Goal: Task Accomplishment & Management: Use online tool/utility

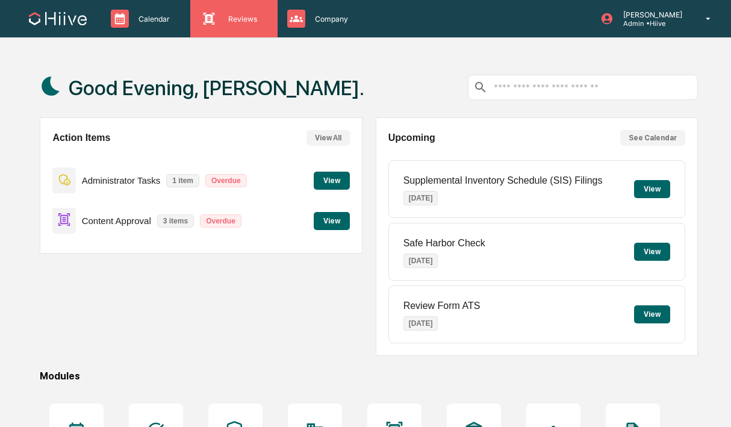
click at [253, 19] on p "Reviews" at bounding box center [241, 18] width 45 height 9
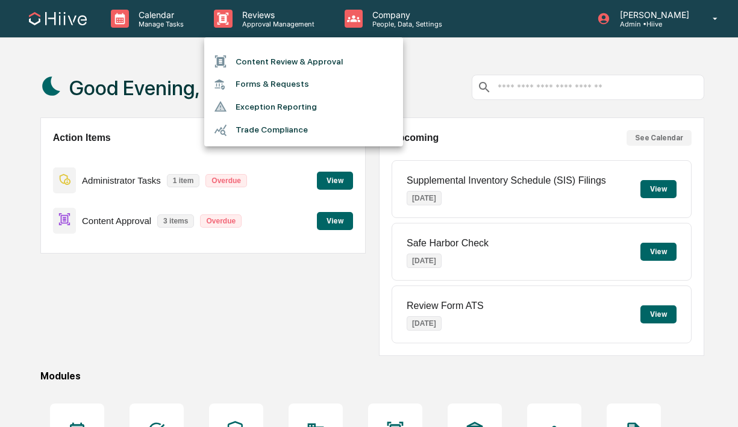
drag, startPoint x: 245, startPoint y: 48, endPoint x: 245, endPoint y: 55, distance: 7.9
click at [245, 48] on ul "Content Review & Approval Forms & Requests Exception Reporting Trade Compliance" at bounding box center [303, 91] width 199 height 109
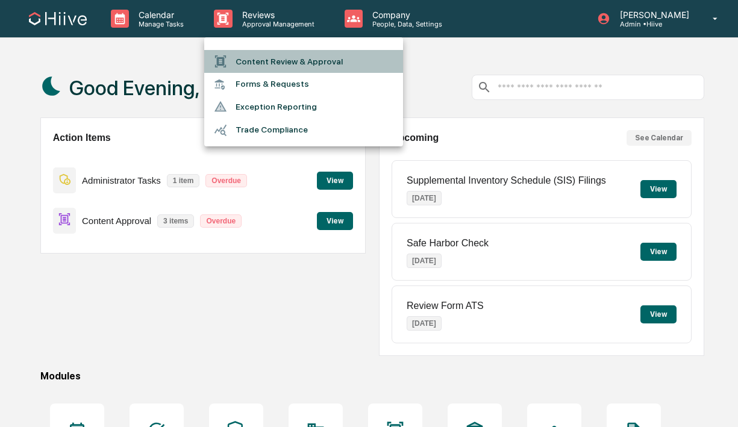
click at [245, 58] on li "Content Review & Approval" at bounding box center [303, 61] width 199 height 23
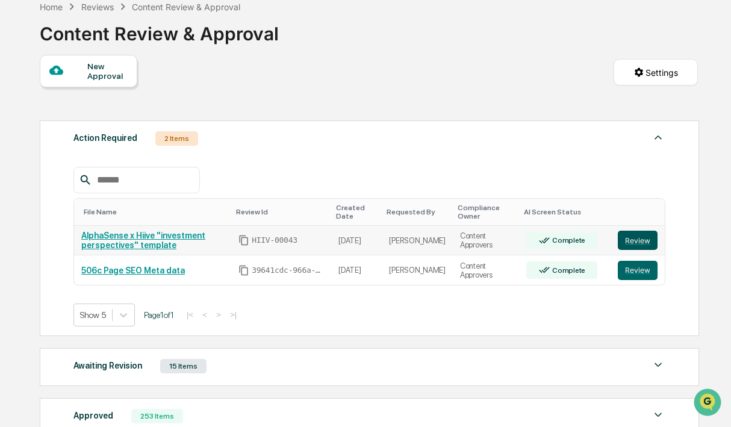
click at [632, 241] on button "Review" at bounding box center [638, 240] width 40 height 19
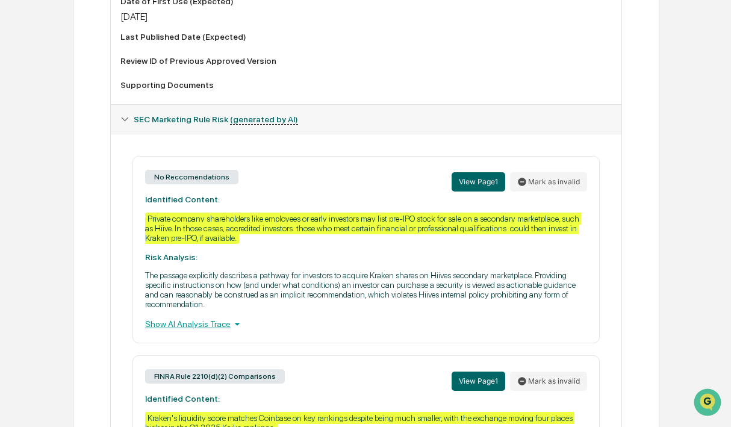
scroll to position [602, 0]
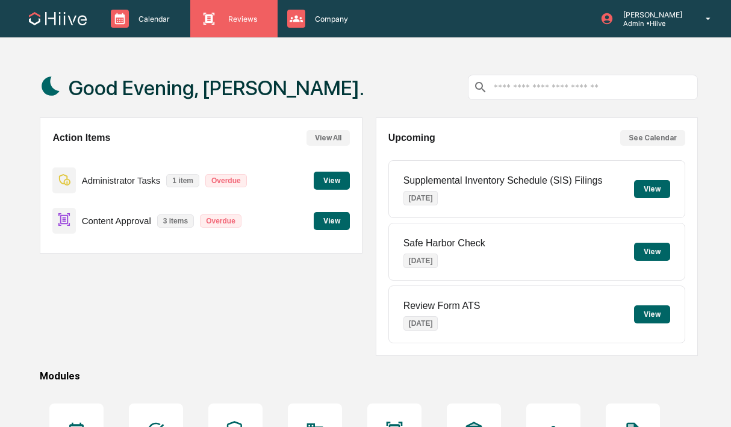
click at [277, 28] on div "Reviews Approval Management" at bounding box center [233, 18] width 87 height 37
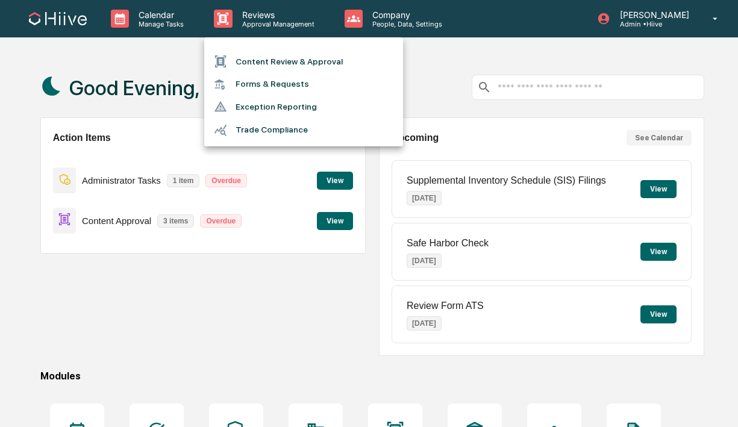
click at [283, 65] on li "Content Review & Approval" at bounding box center [303, 61] width 199 height 23
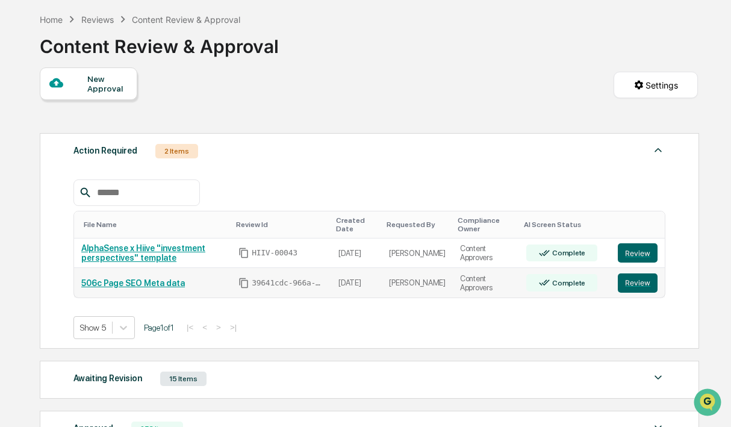
scroll to position [62, 0]
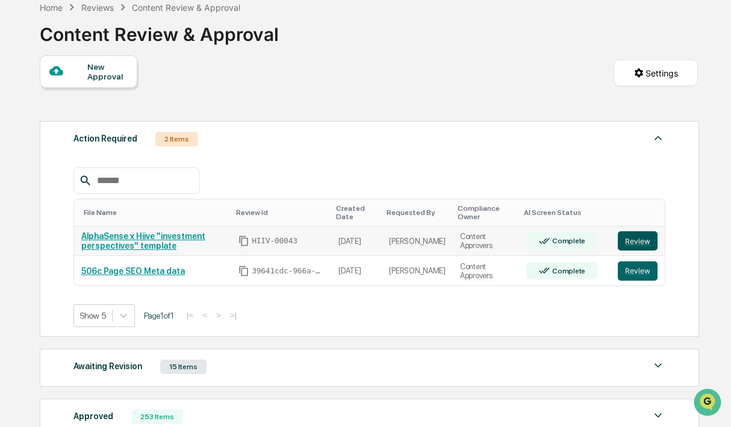
click at [628, 246] on button "Review" at bounding box center [638, 240] width 40 height 19
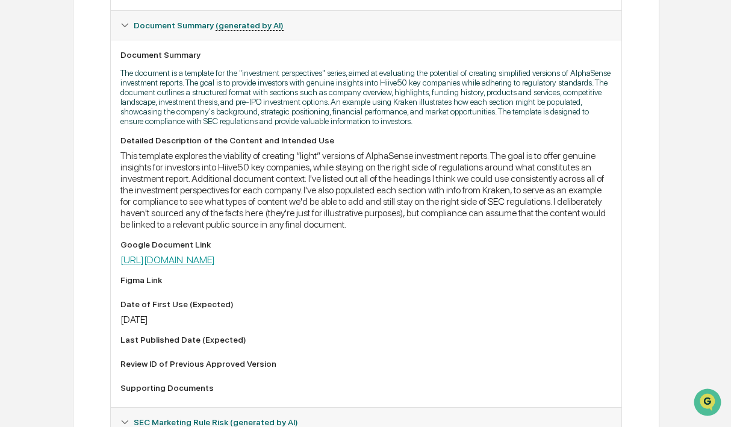
click at [215, 266] on link "[URL][DOMAIN_NAME]" at bounding box center [168, 259] width 95 height 11
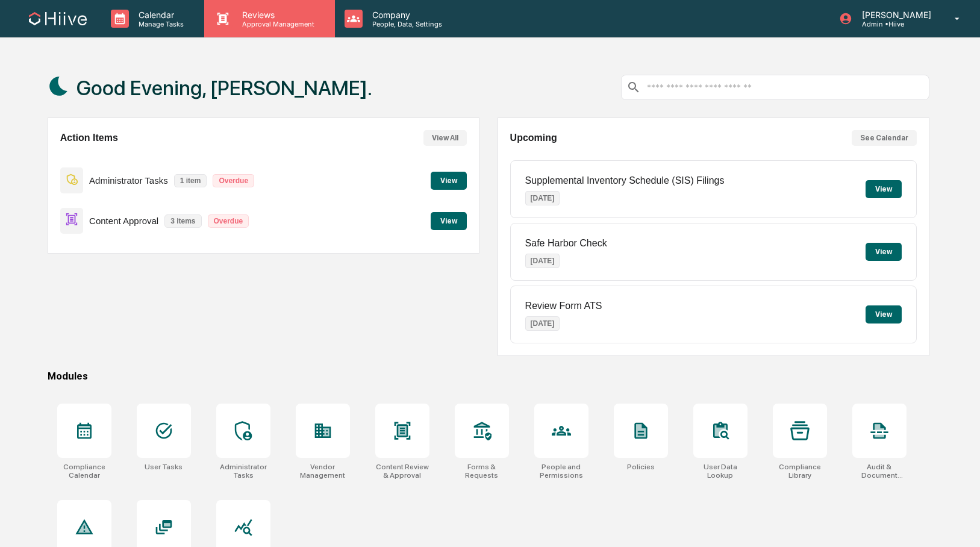
click at [260, 33] on div "Reviews Approval Management" at bounding box center [269, 18] width 130 height 37
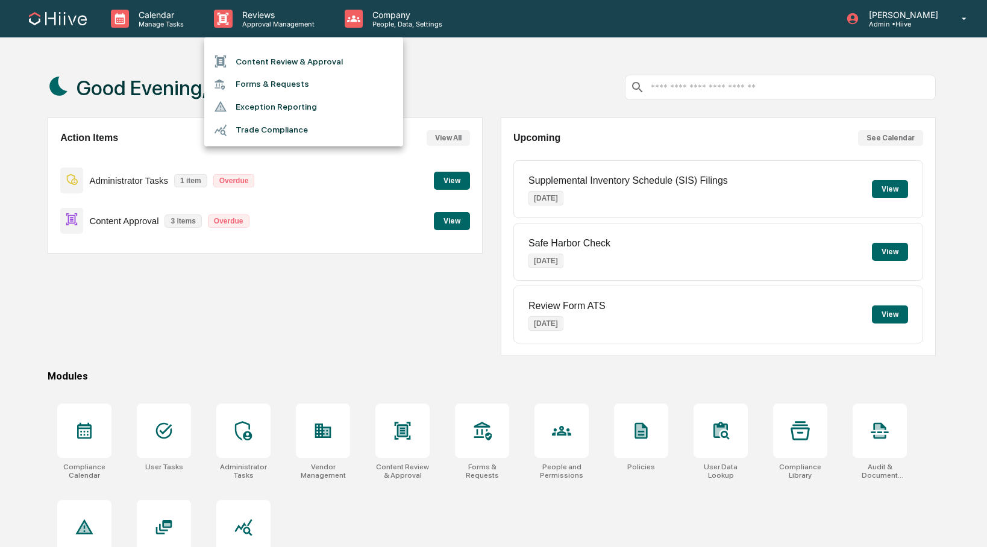
click at [258, 57] on li "Content Review & Approval" at bounding box center [303, 61] width 199 height 23
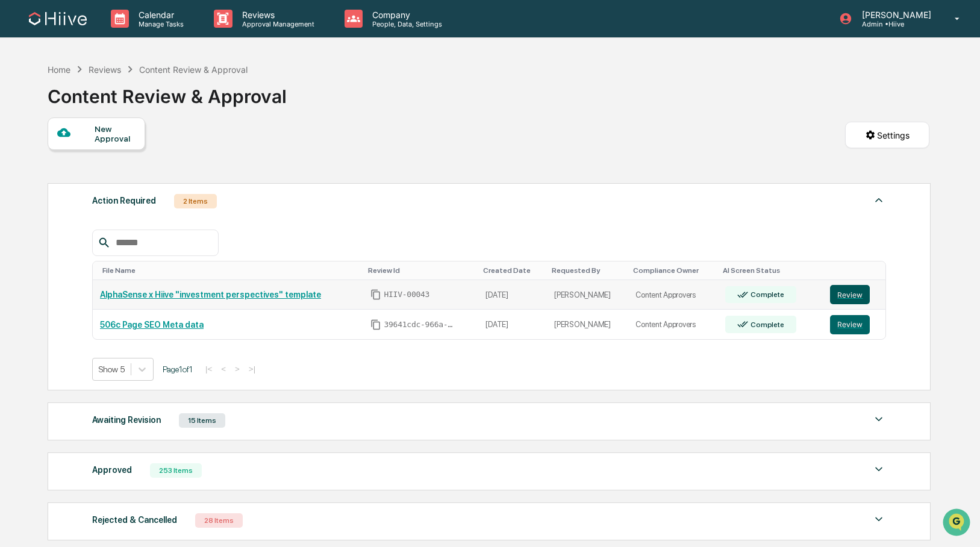
click at [857, 297] on button "Review" at bounding box center [850, 294] width 40 height 19
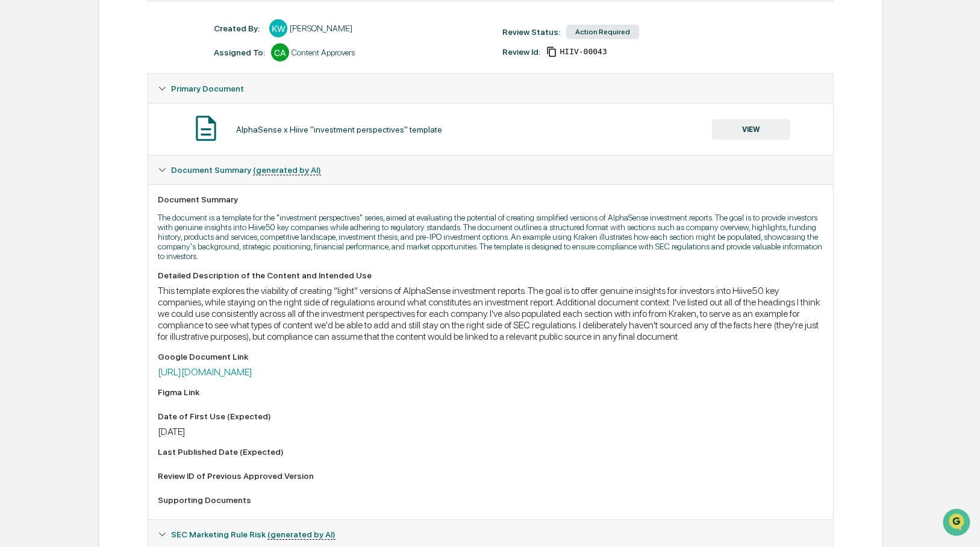
drag, startPoint x: 554, startPoint y: 381, endPoint x: 131, endPoint y: 386, distance: 423.0
click at [131, 386] on div "Review Comments Actions Activity Log Created By: ‎ ‎ KW [PERSON_NAME] Assigned …" at bounding box center [491, 464] width 786 height 1000
copy link "[URL][DOMAIN_NAME]"
